Goal: Navigation & Orientation: Find specific page/section

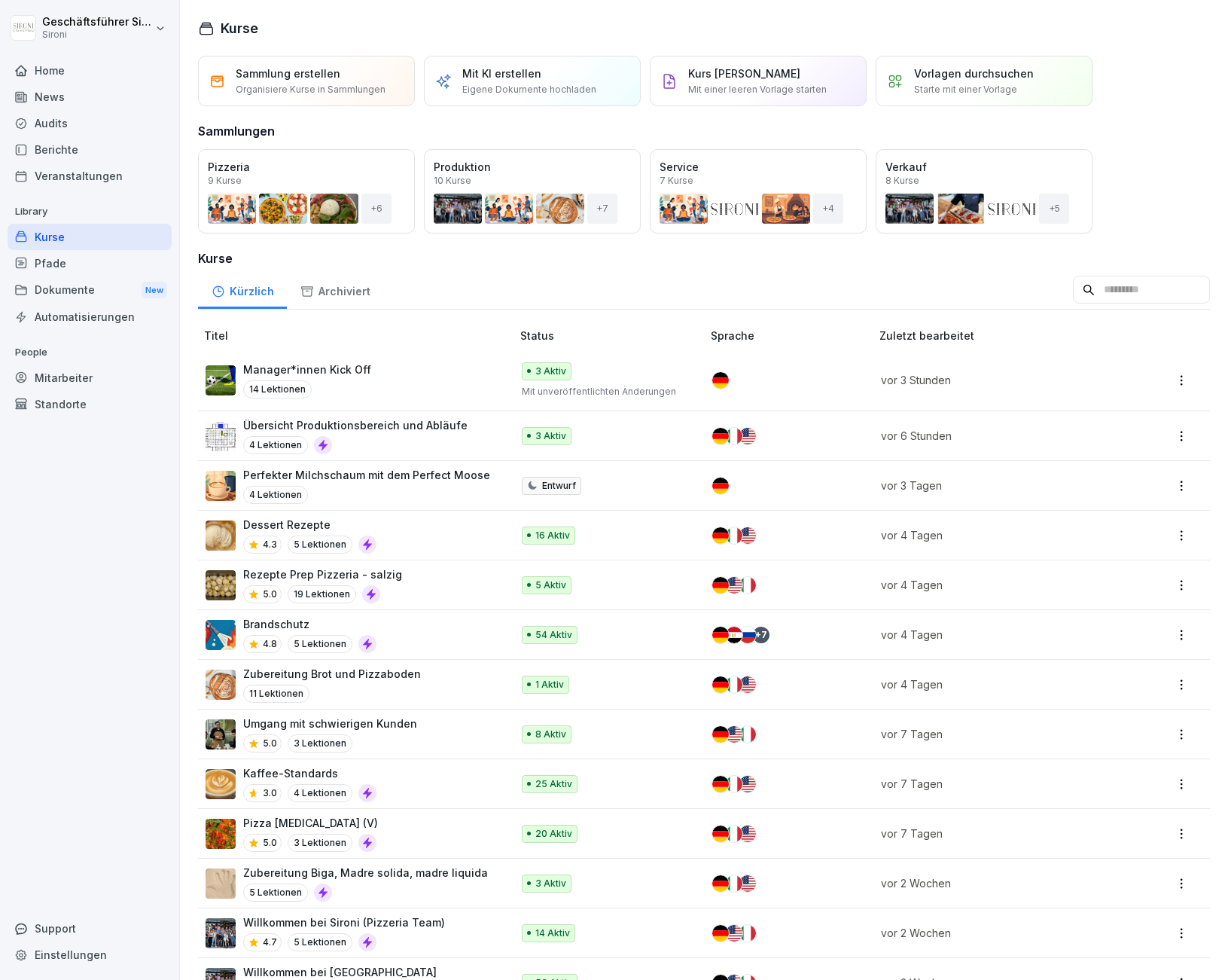
click at [44, 79] on div "Home" at bounding box center [90, 71] width 164 height 27
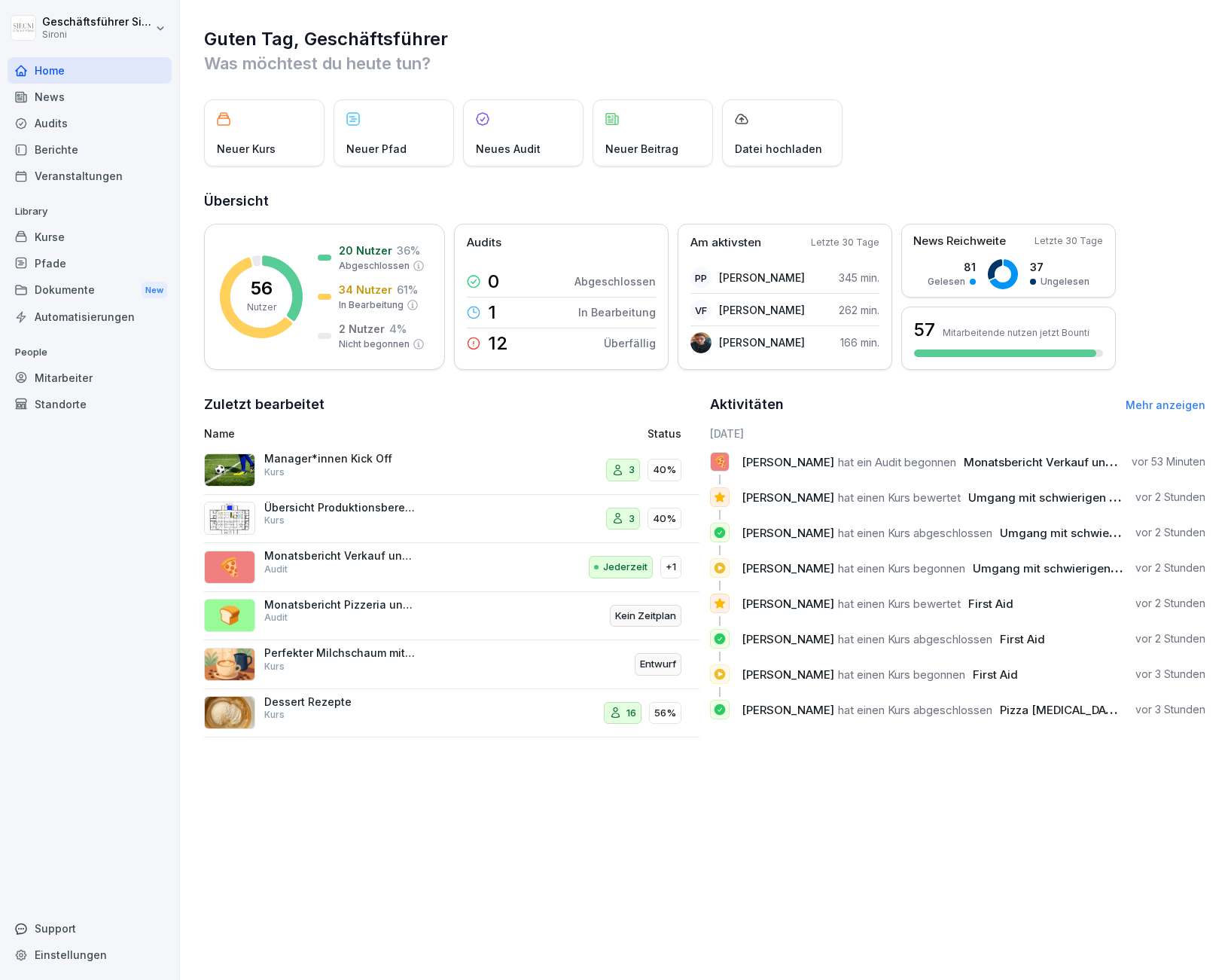
click at [884, 102] on div "Neuer Kurs Neuer Pfad Neues Audit Neuer Beitrag Datei hochladen" at bounding box center [705, 133] width 1002 height 67
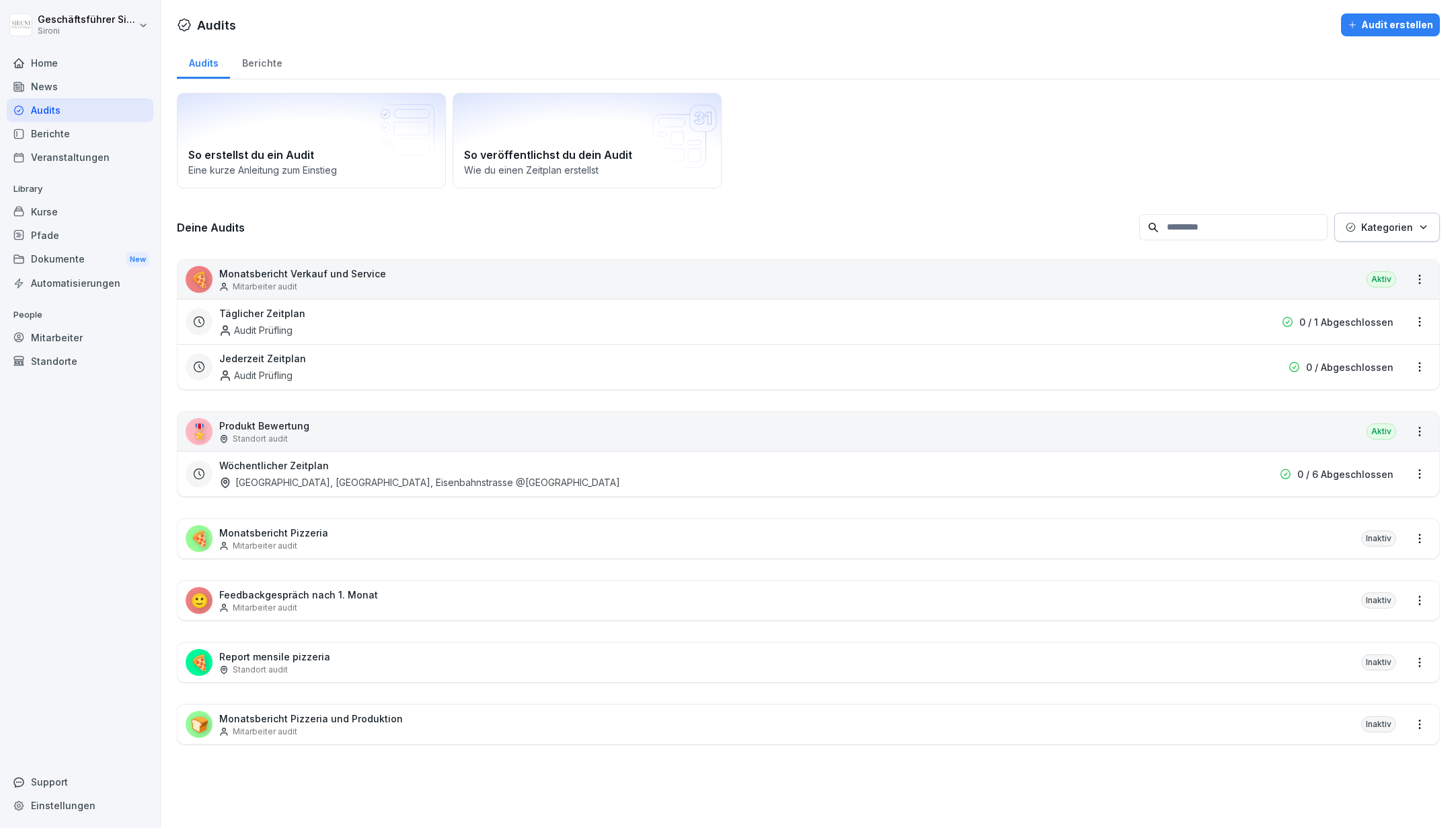
click at [45, 69] on div "Home" at bounding box center [80, 63] width 146 height 24
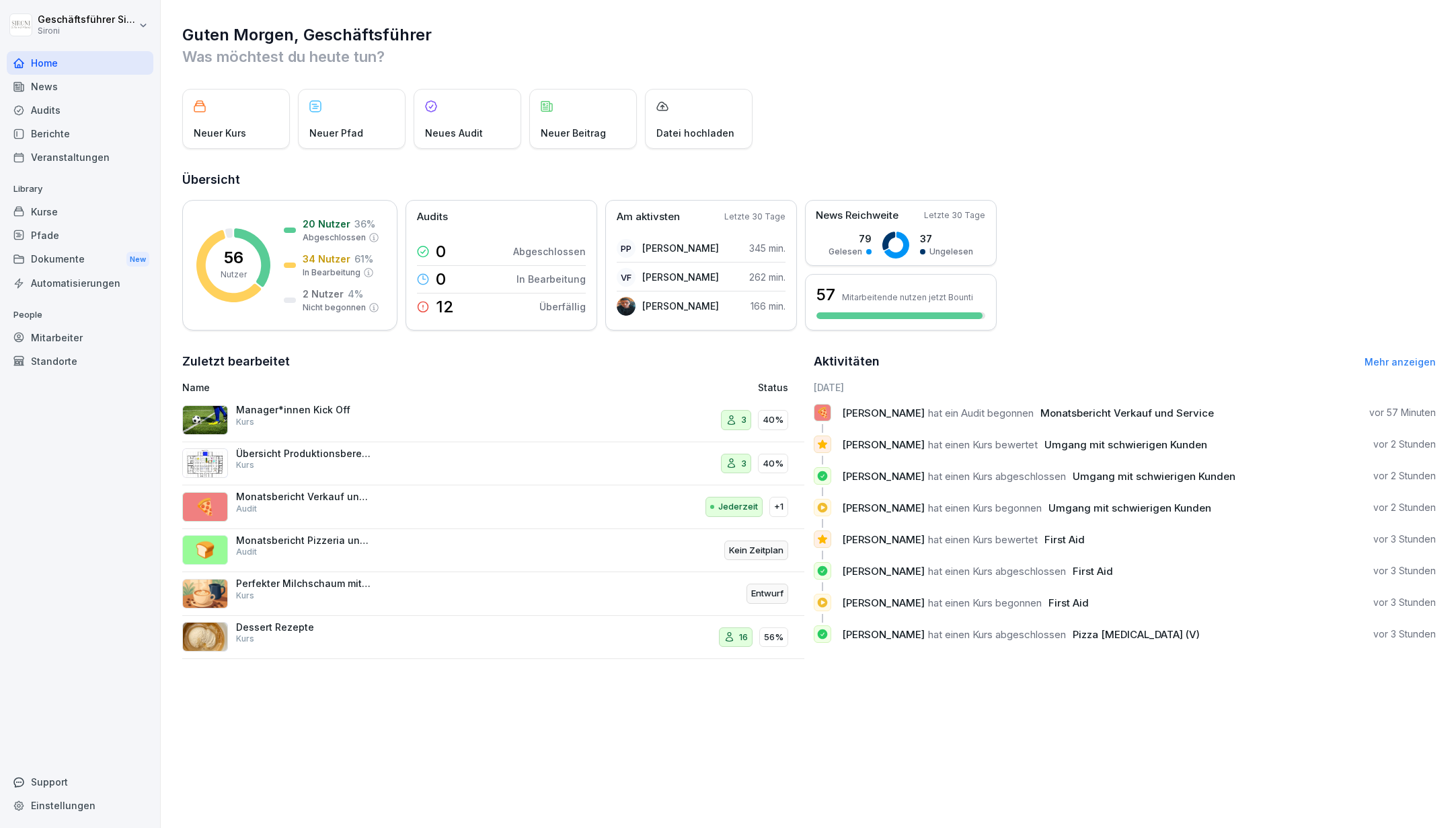
click at [54, 62] on div "Home" at bounding box center [80, 63] width 146 height 24
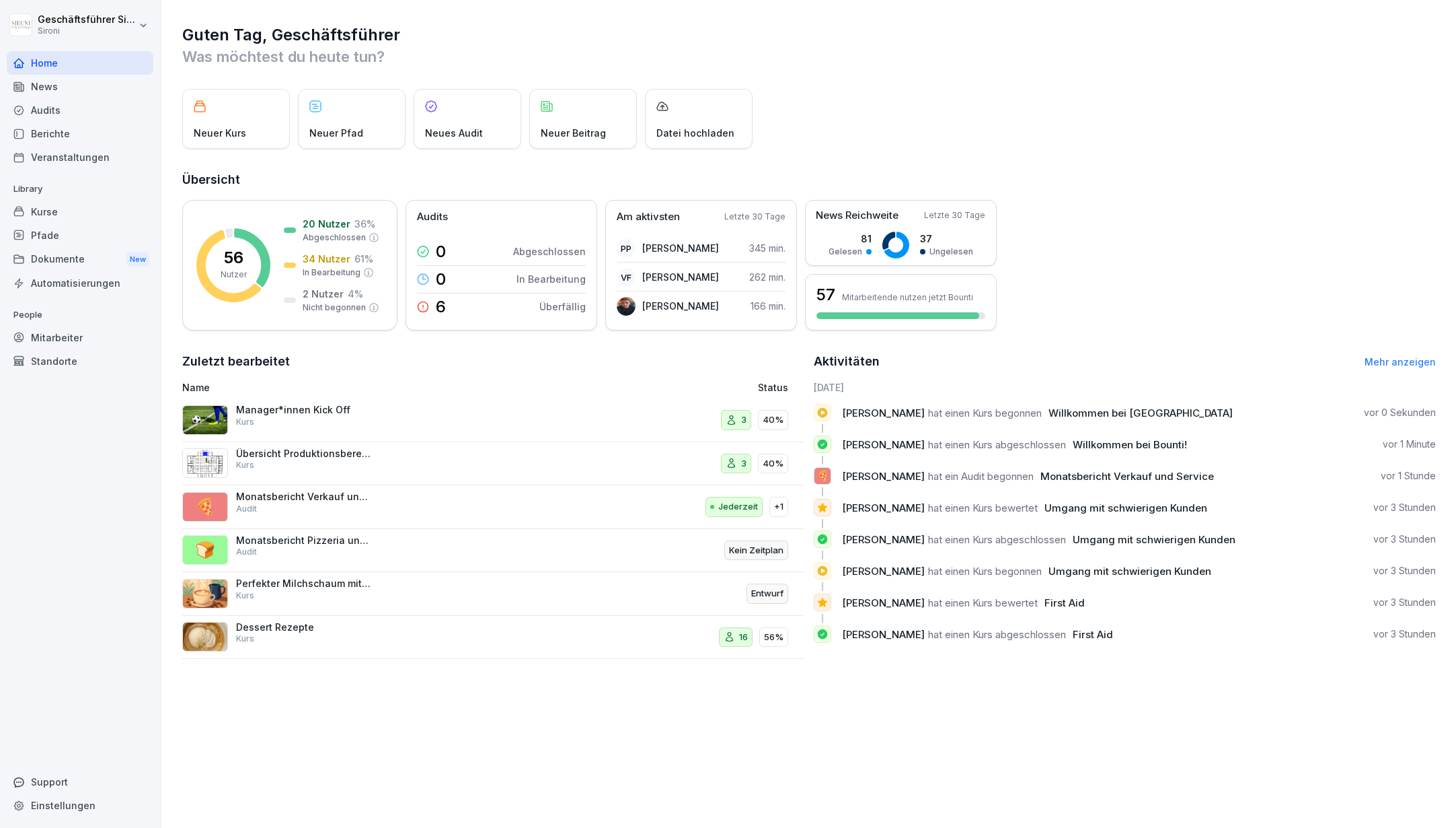
click at [42, 56] on div "Home" at bounding box center [80, 63] width 146 height 24
click at [42, 55] on div "Home" at bounding box center [80, 63] width 146 height 24
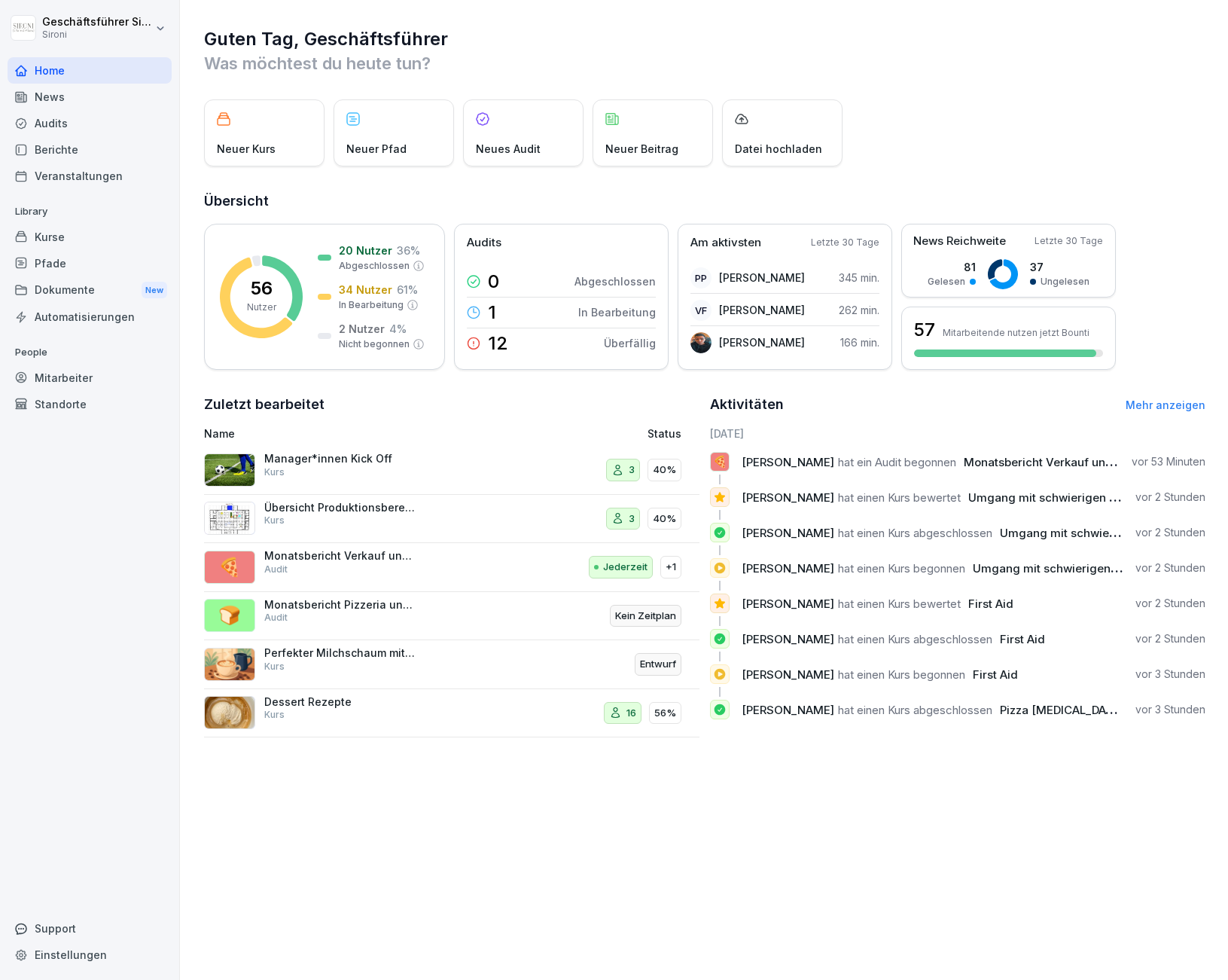
click at [23, 63] on div "Home" at bounding box center [90, 71] width 164 height 27
